Goal: Communication & Community: Ask a question

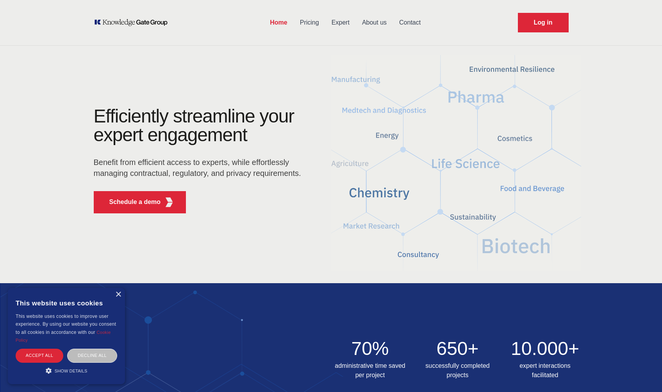
click at [404, 25] on link "Contact" at bounding box center [410, 22] width 34 height 20
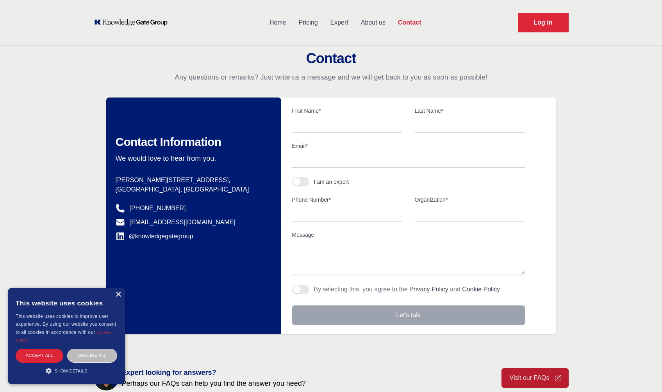
click at [116, 295] on div "×" at bounding box center [118, 295] width 6 height 6
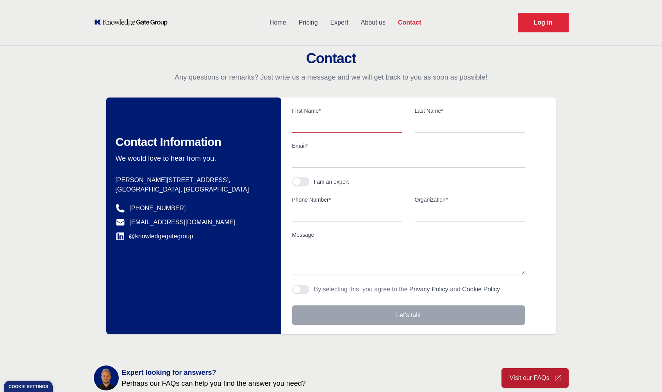
click at [328, 121] on input "text" at bounding box center [347, 124] width 110 height 16
type input "Nicolaj"
type input "[PERSON_NAME]"
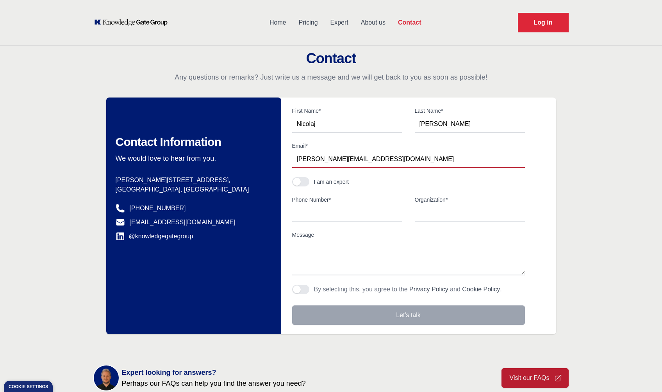
type input "[PERSON_NAME][EMAIL_ADDRESS][DOMAIN_NAME]"
type input "[PHONE_NUMBER]"
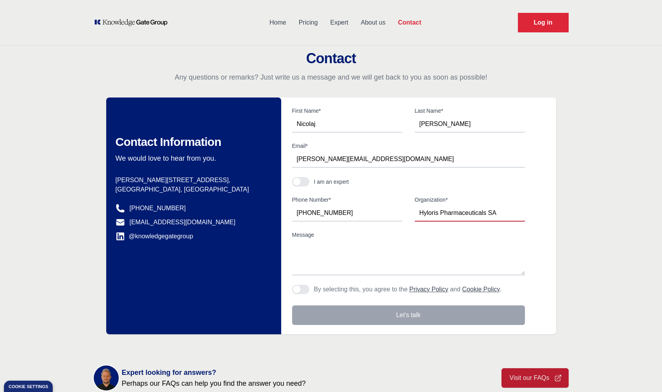
type input "Hyloris Pharmaceuticals SA"
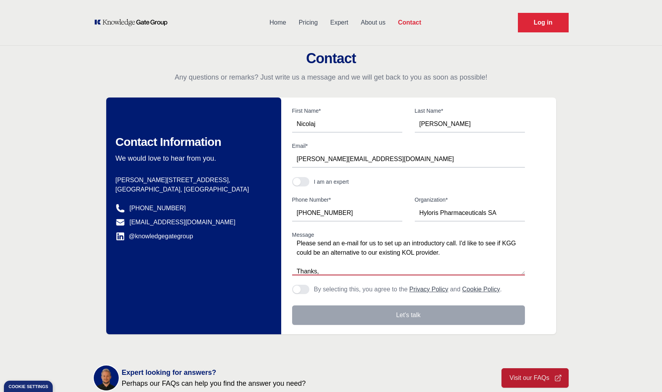
scroll to position [33, 0]
type textarea "Hi, Please send an e-mail for us to set up an introductory call. I'd like to se…"
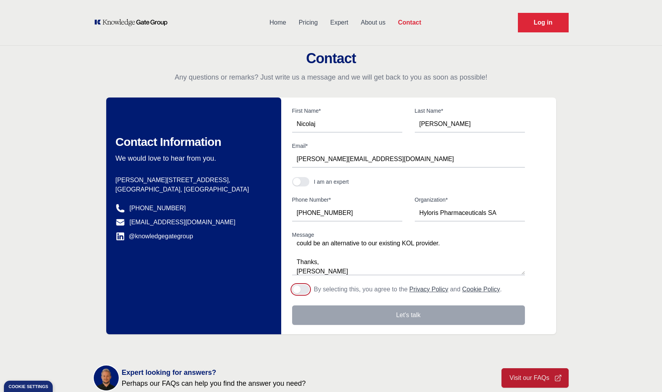
click at [303, 287] on button "Agree to policies" at bounding box center [300, 289] width 17 height 9
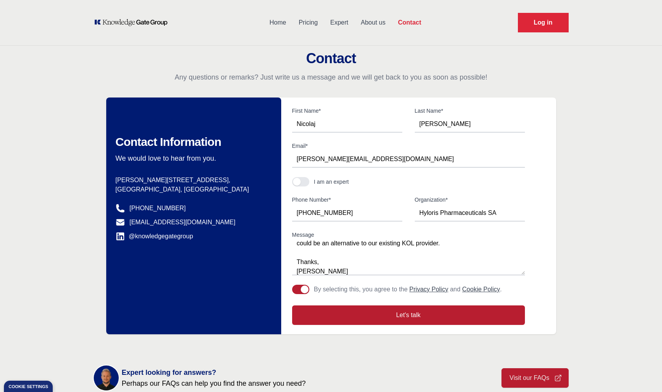
click at [333, 305] on form "First Name* [PERSON_NAME] Last Name* [PERSON_NAME] Email* [PERSON_NAME][EMAIL_A…" at bounding box center [420, 216] width 272 height 218
click at [332, 312] on button "Let's talk" at bounding box center [408, 316] width 233 height 20
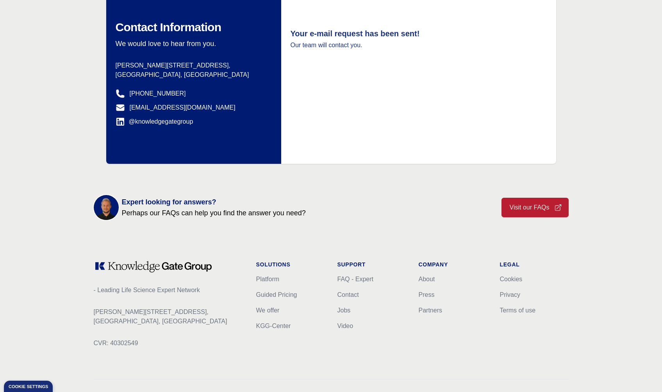
scroll to position [117, 0]
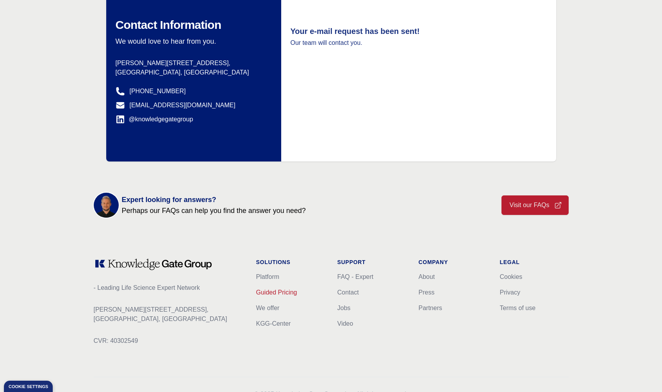
click at [270, 293] on link "Guided Pricing" at bounding box center [276, 292] width 41 height 7
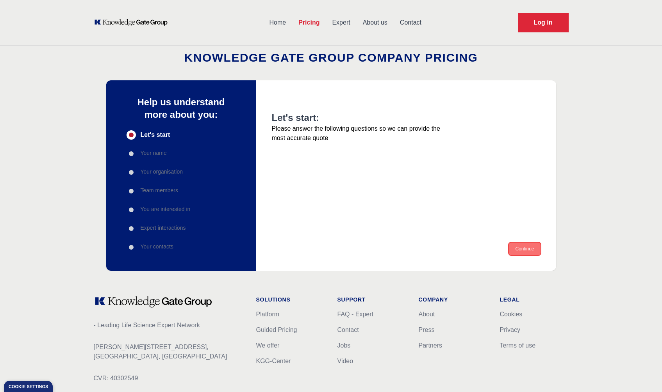
click at [523, 252] on button "Continue" at bounding box center [524, 249] width 31 height 12
